Goal: Find specific page/section: Find specific page/section

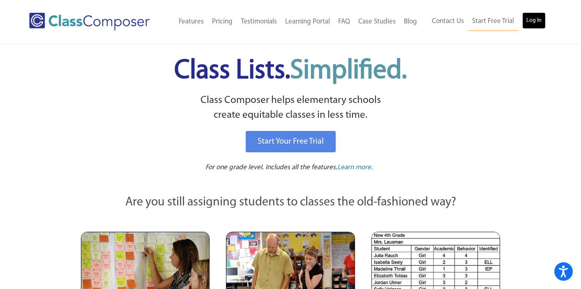
click at [532, 18] on link "Log In" at bounding box center [534, 20] width 23 height 16
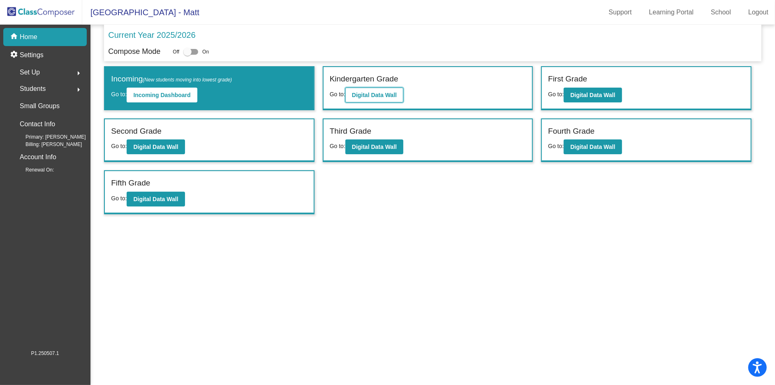
click at [362, 92] on b "Digital Data Wall" at bounding box center [374, 95] width 45 height 7
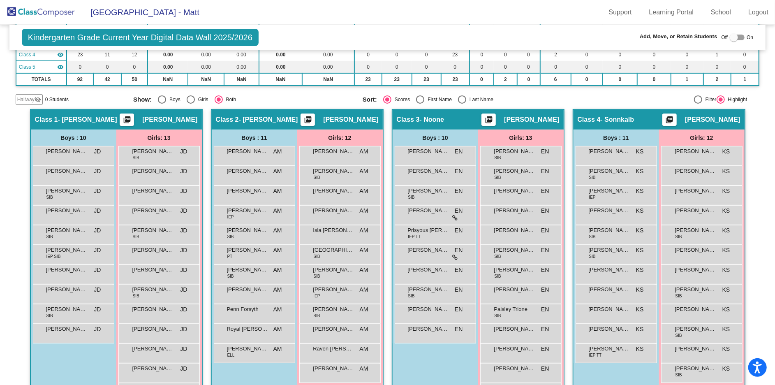
scroll to position [116, 0]
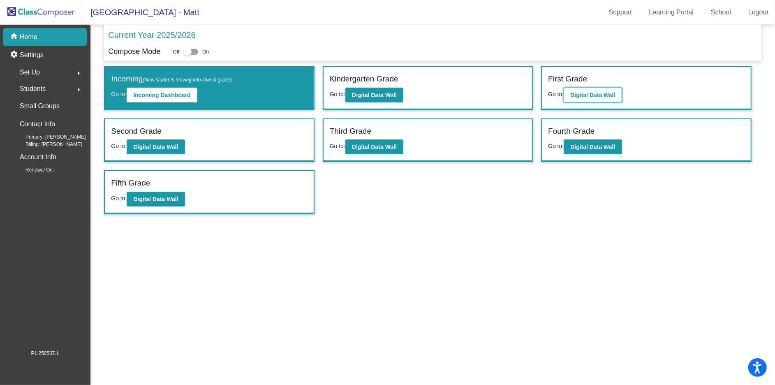
click at [589, 100] on button "Digital Data Wall" at bounding box center [593, 95] width 58 height 15
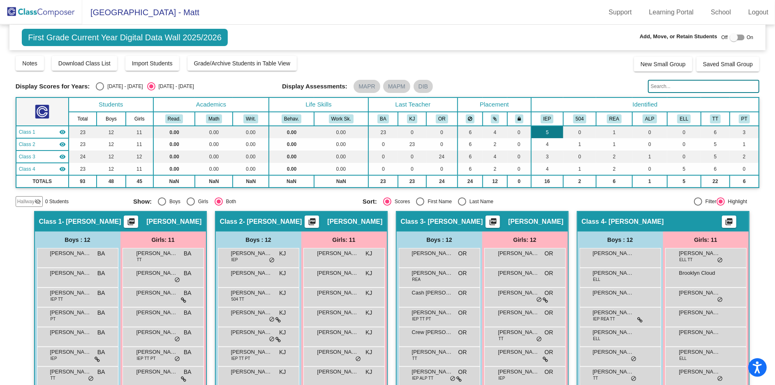
scroll to position [112, 0]
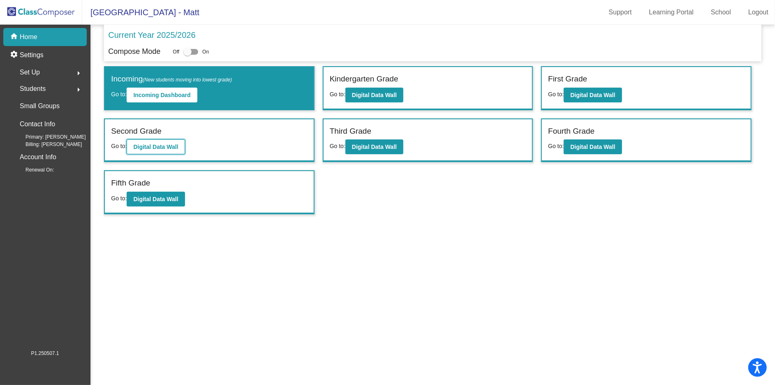
click at [172, 149] on b "Digital Data Wall" at bounding box center [155, 147] width 45 height 7
